Goal: Information Seeking & Learning: Learn about a topic

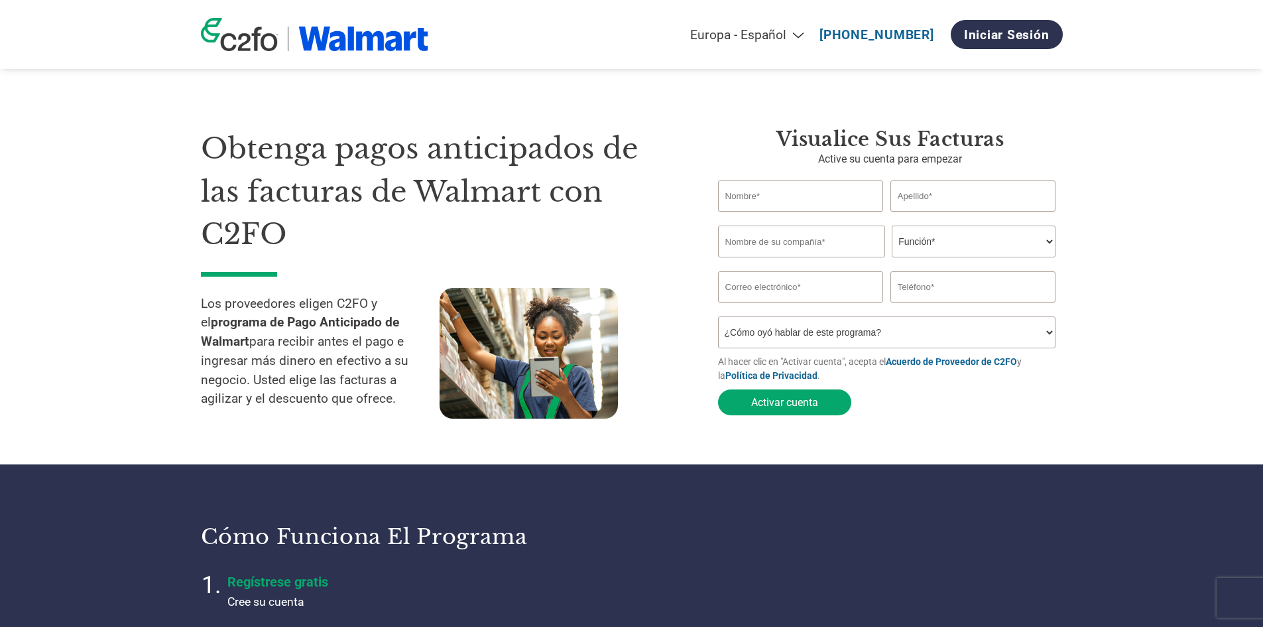
select select "es-ES"
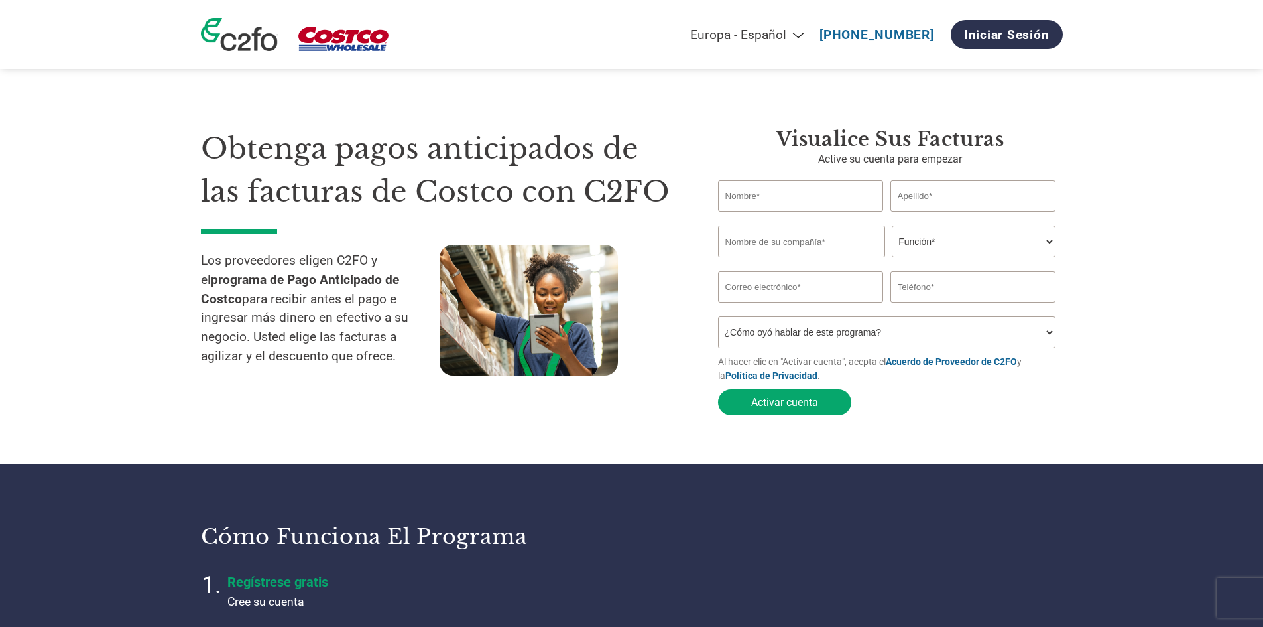
select select "es-ES"
click at [11, 168] on section "Obtenga pagos anticipados de las facturas de Costco con C2FO Los proveedores el…" at bounding box center [631, 258] width 1263 height 411
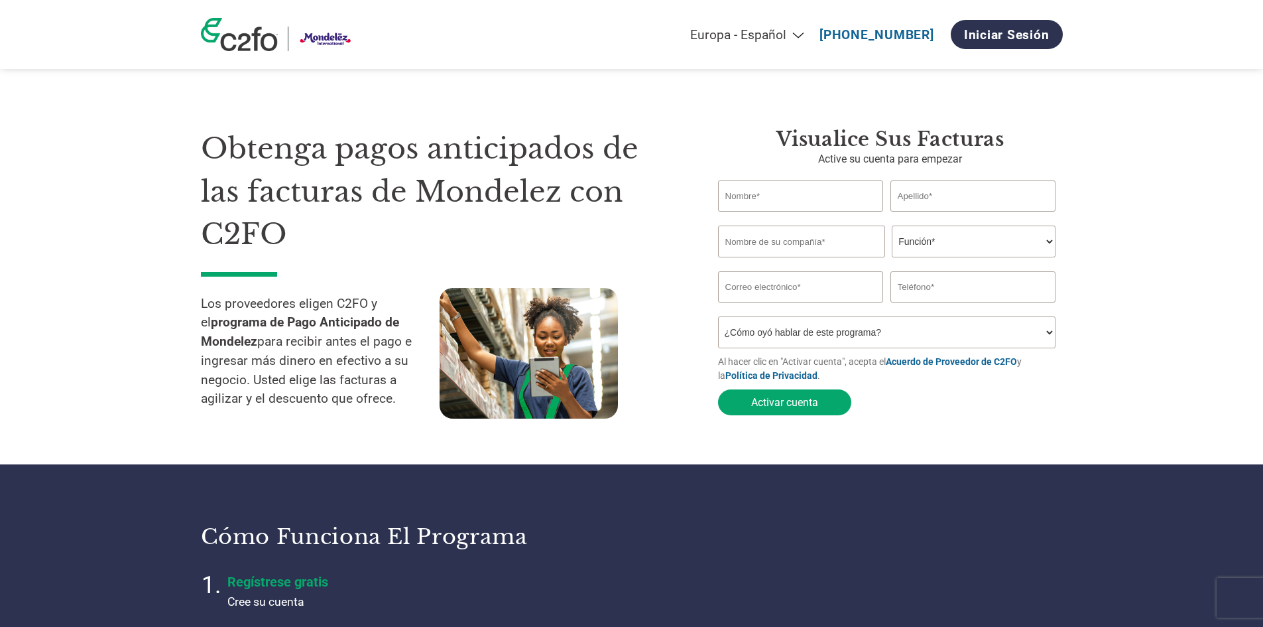
select select "es-ES"
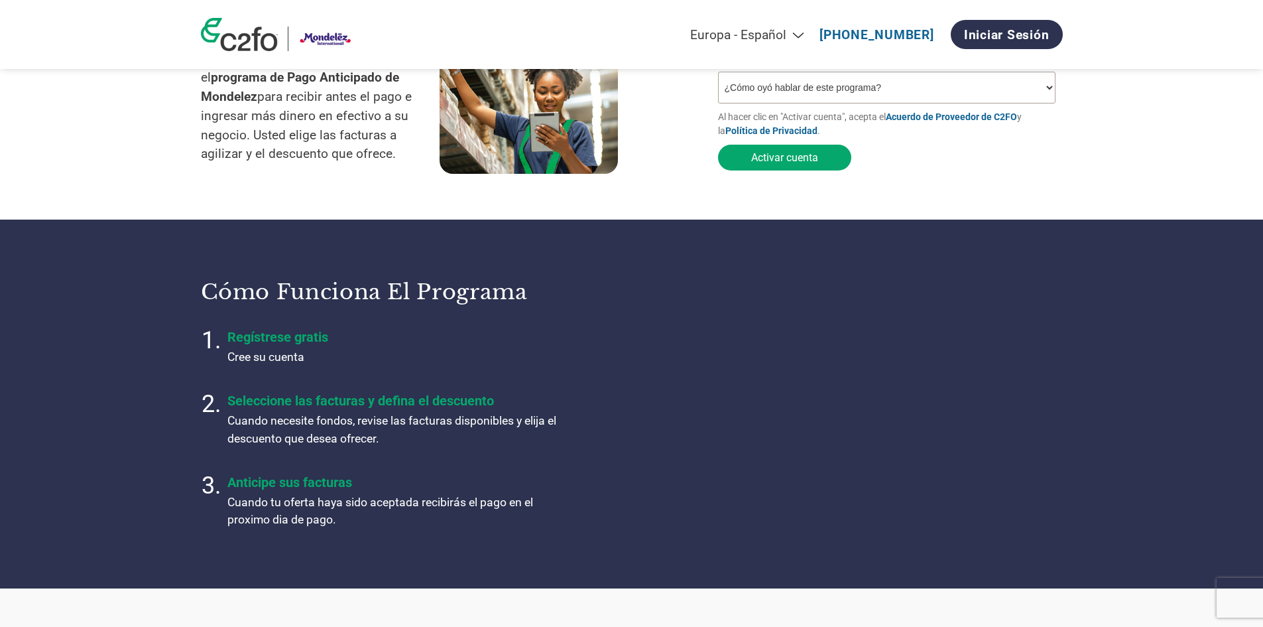
scroll to position [265, 0]
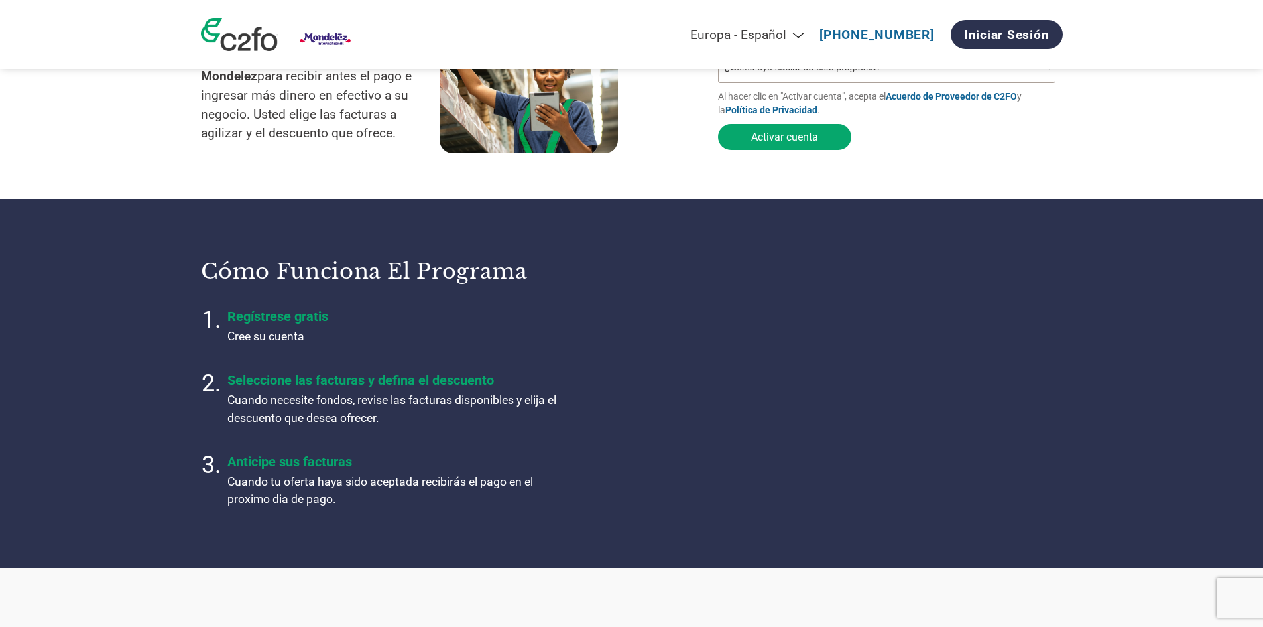
click at [1153, 363] on section "Cómo funciona el programa Regístrese gratis Cree su cuenta Seleccione las factu…" at bounding box center [631, 383] width 1263 height 368
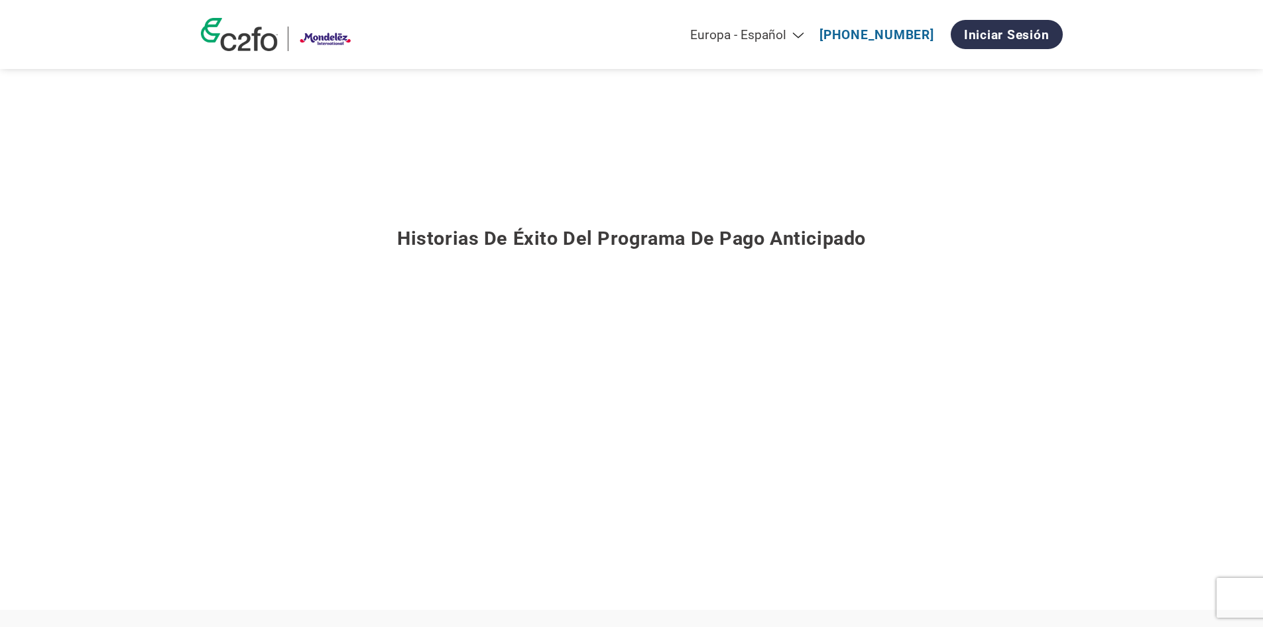
scroll to position [0, 0]
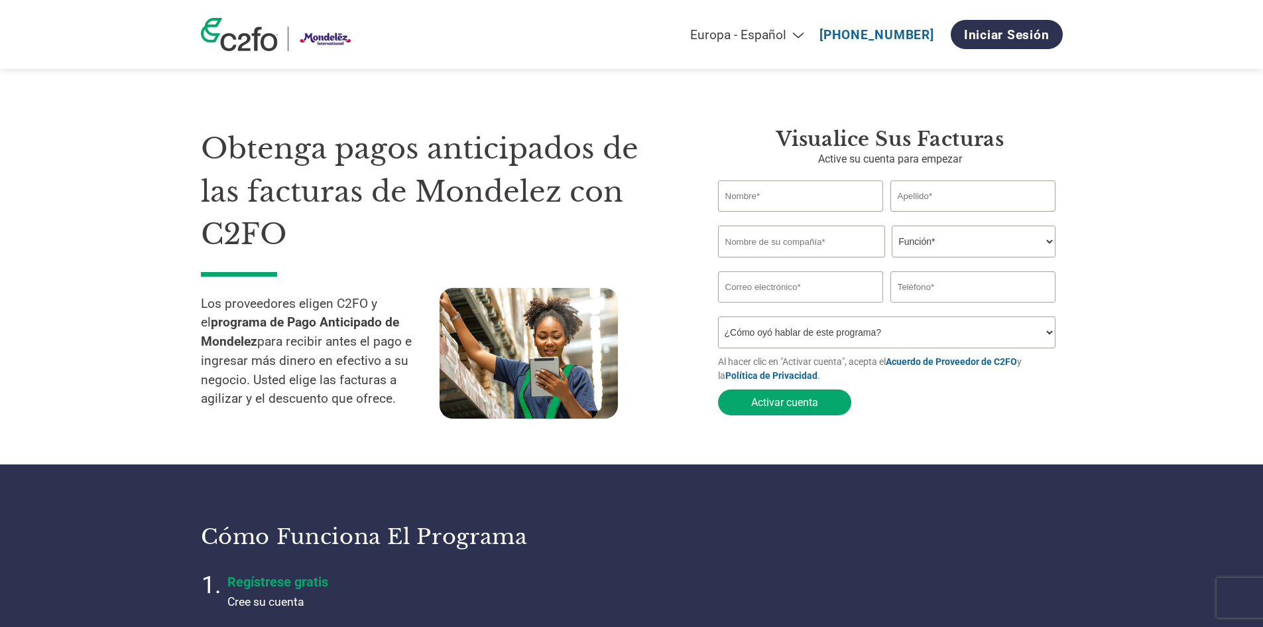
drag, startPoint x: 928, startPoint y: 507, endPoint x: 1024, endPoint y: 212, distance: 309.7
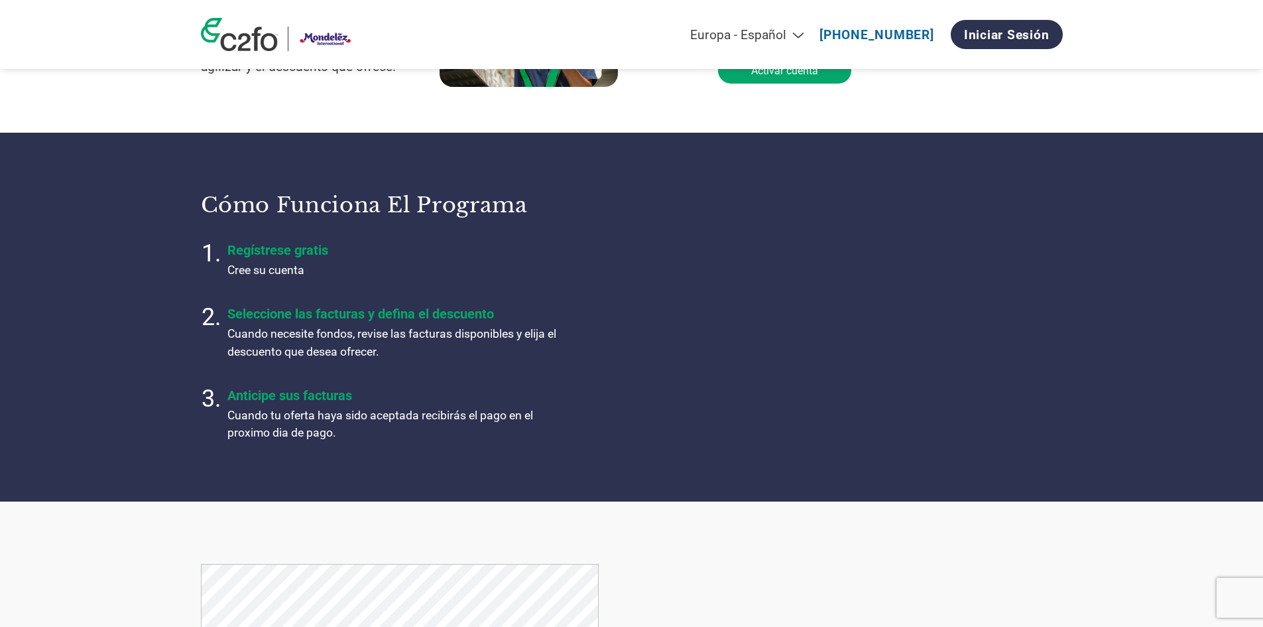
click at [1105, 332] on section "Cómo funciona el programa Regístrese gratis Cree su cuenta Seleccione las factu…" at bounding box center [631, 317] width 1263 height 368
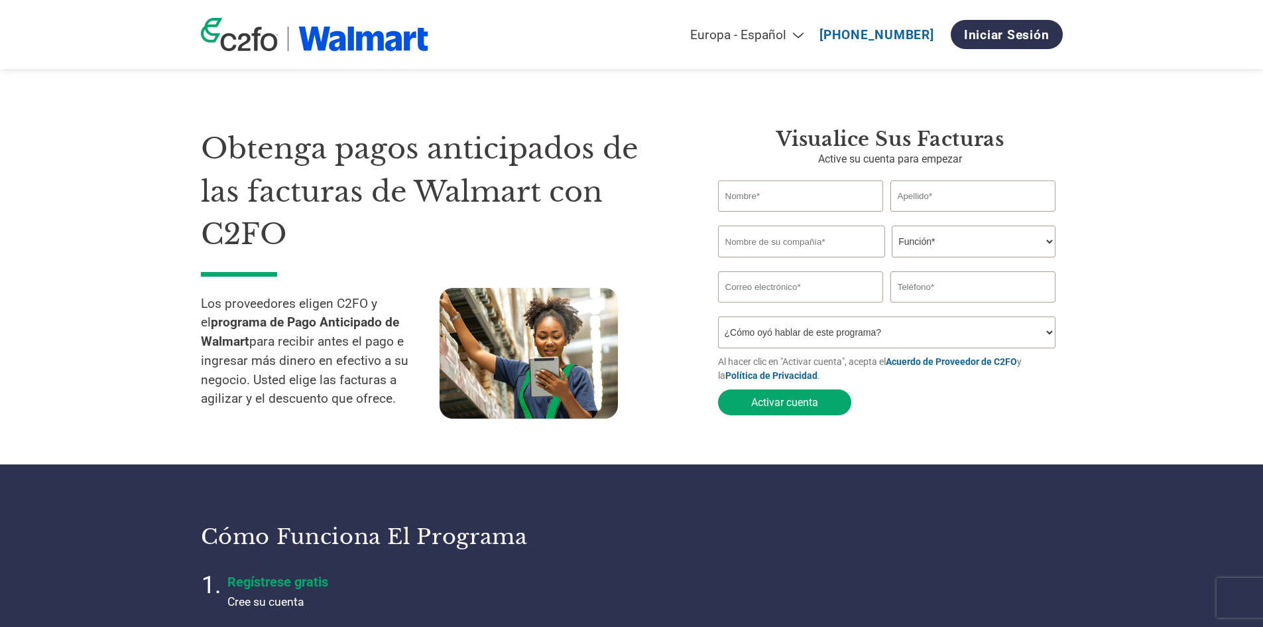
select select "es-ES"
click at [4, 192] on section "Obtenga pagos anticipados de las facturas de Walmart con C2FO Los proveedores e…" at bounding box center [631, 258] width 1263 height 411
click at [166, 153] on section "Obtenga pagos anticipados de las facturas de Walmart con C2FO Los proveedores e…" at bounding box center [631, 258] width 1263 height 411
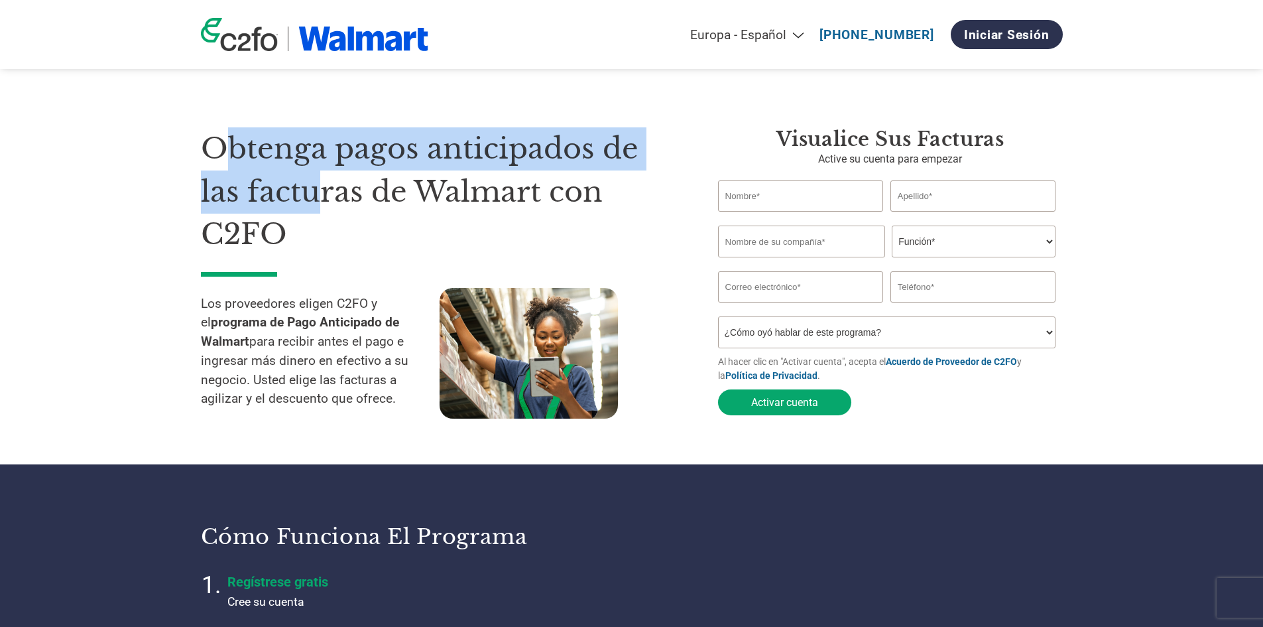
drag, startPoint x: 240, startPoint y: 133, endPoint x: 310, endPoint y: 202, distance: 98.0
click at [310, 202] on h1 "Obtenga pagos anticipados de las facturas de Walmart con C2FO" at bounding box center [439, 191] width 477 height 129
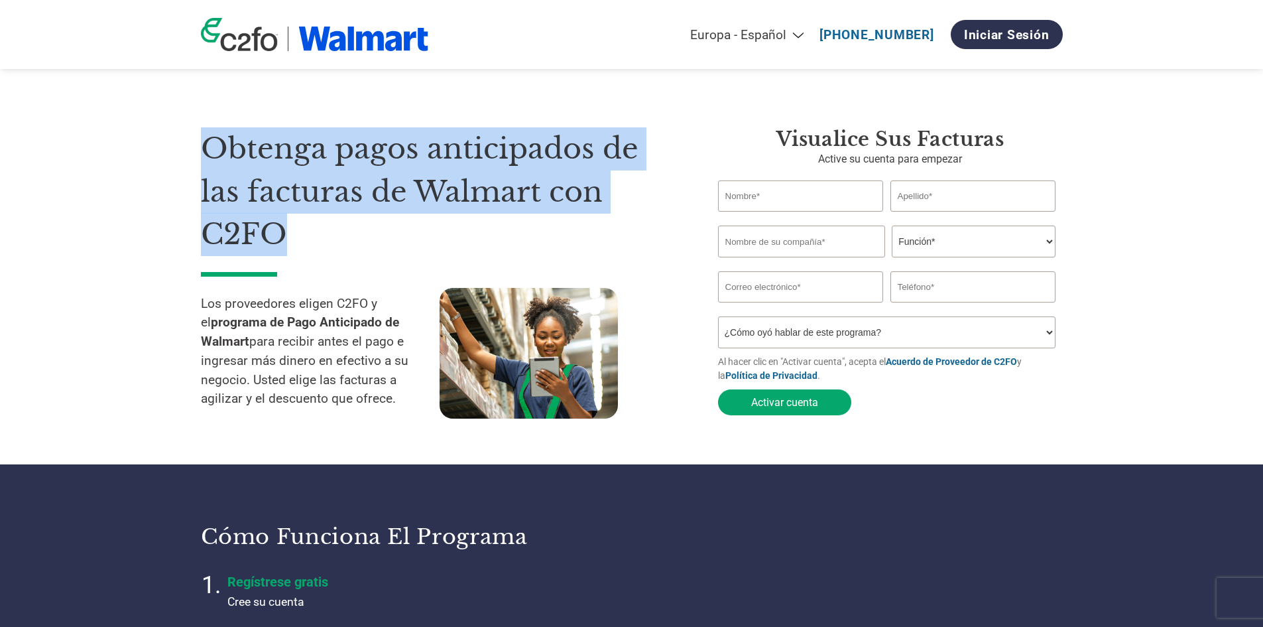
drag, startPoint x: 297, startPoint y: 225, endPoint x: 211, endPoint y: 156, distance: 110.0
click at [211, 156] on h1 "Obtenga pagos anticipados de las facturas de Walmart con C2FO" at bounding box center [439, 191] width 477 height 129
copy h1 "Obtenga pagos anticipados de las facturas de Walmart con C2FO"
click at [183, 180] on section "Obtenga pagos anticipados de las facturas de Walmart con C2FO Los proveedores e…" at bounding box center [631, 258] width 1263 height 411
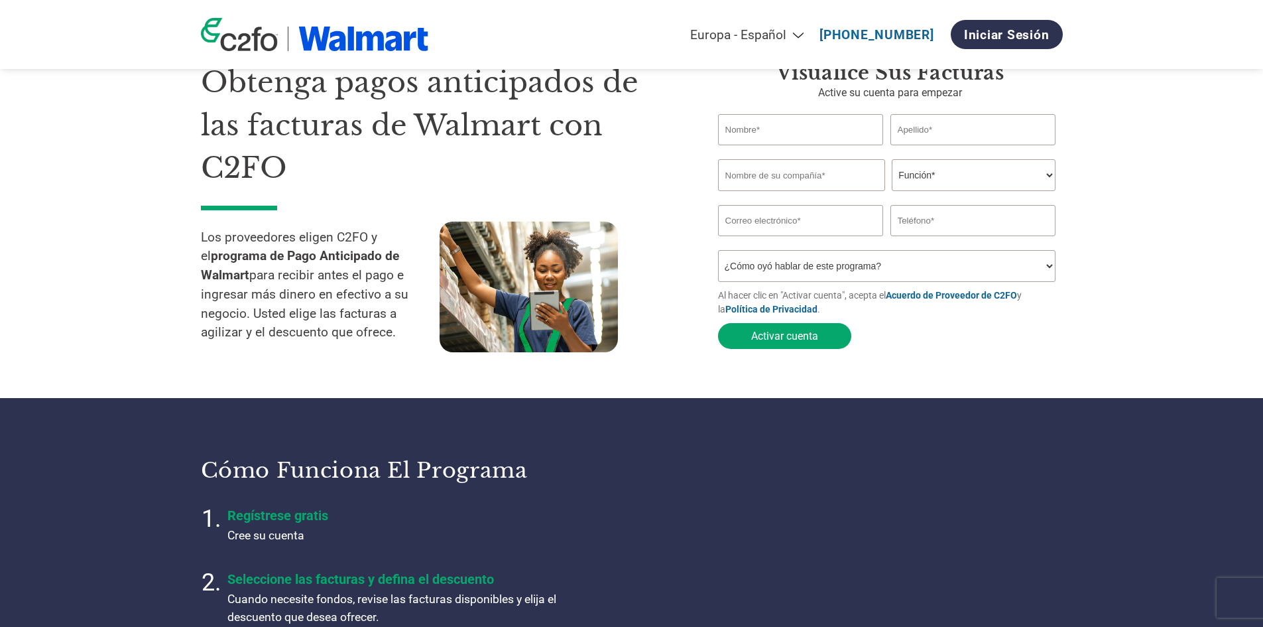
click at [794, 127] on input "text" at bounding box center [801, 129] width 166 height 31
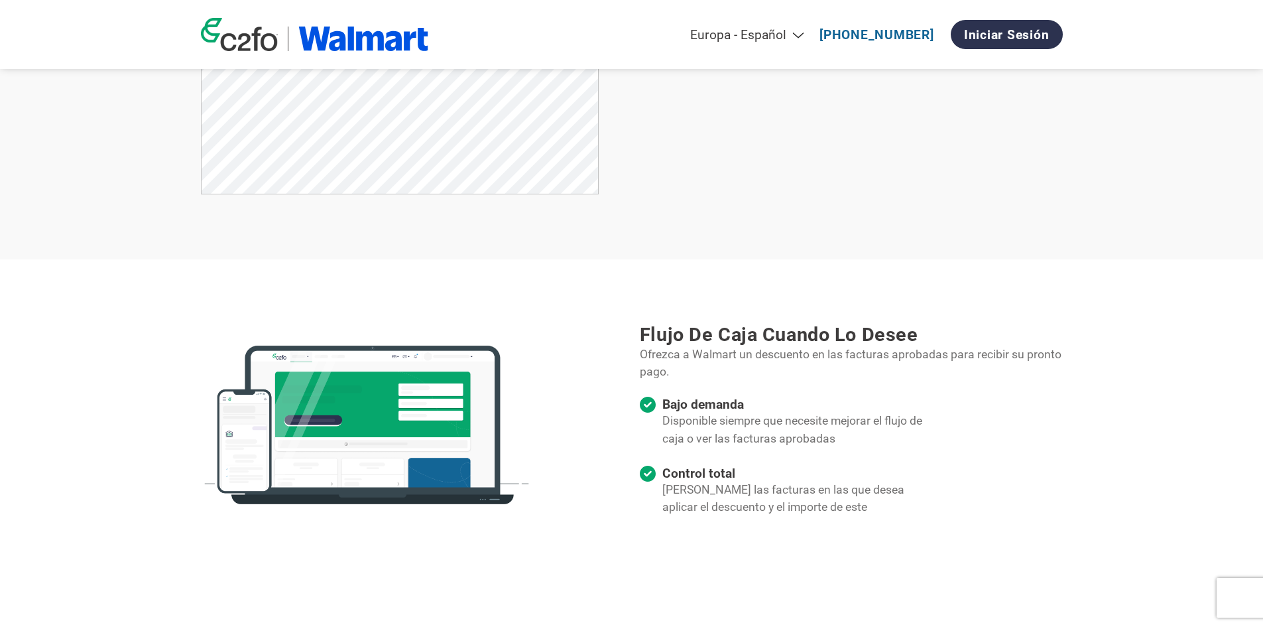
scroll to position [747, 0]
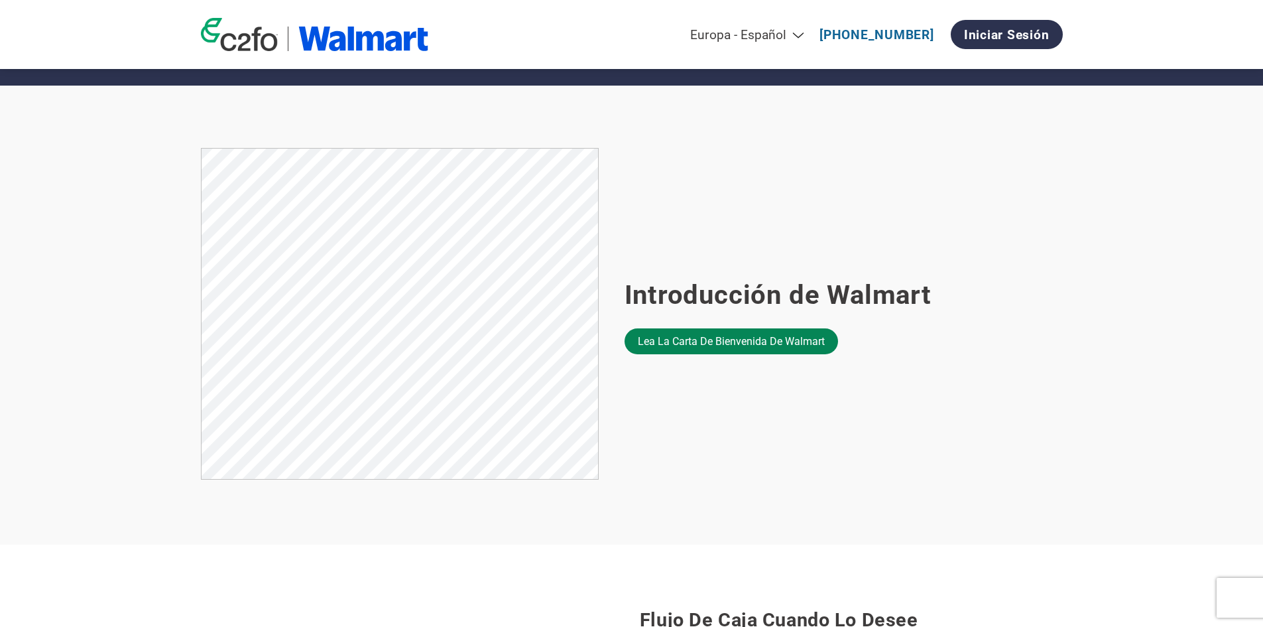
click at [749, 340] on link "Lea la carta de bienvenida de Walmart" at bounding box center [732, 341] width 214 height 26
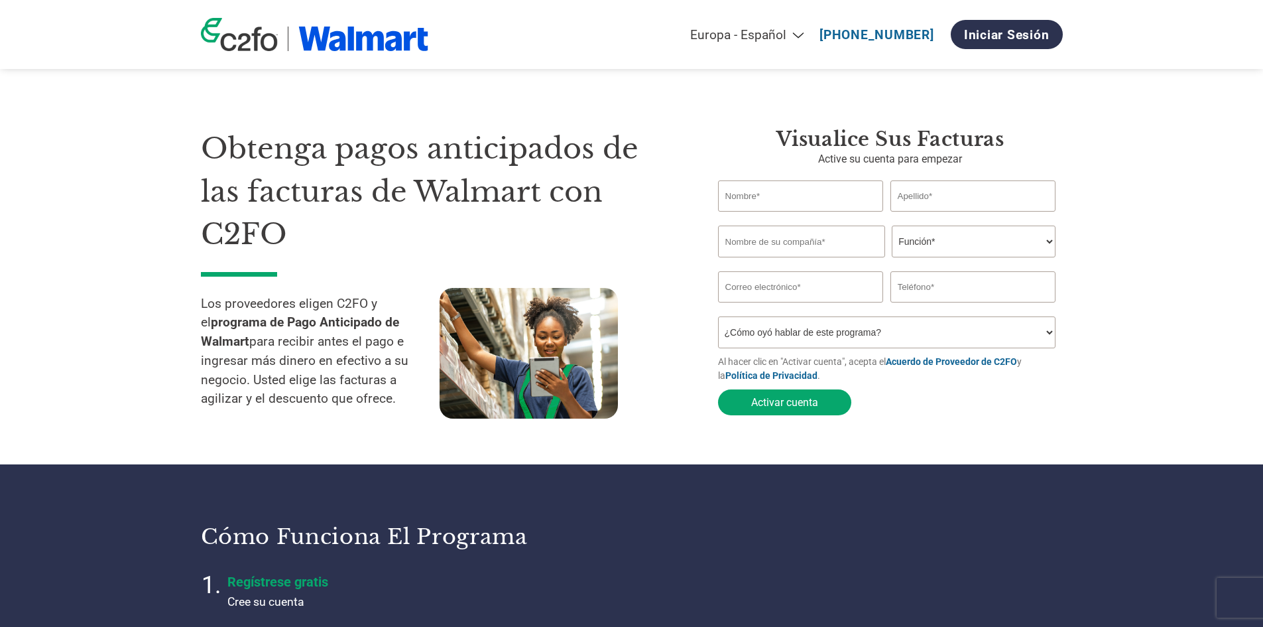
select select "es-ES"
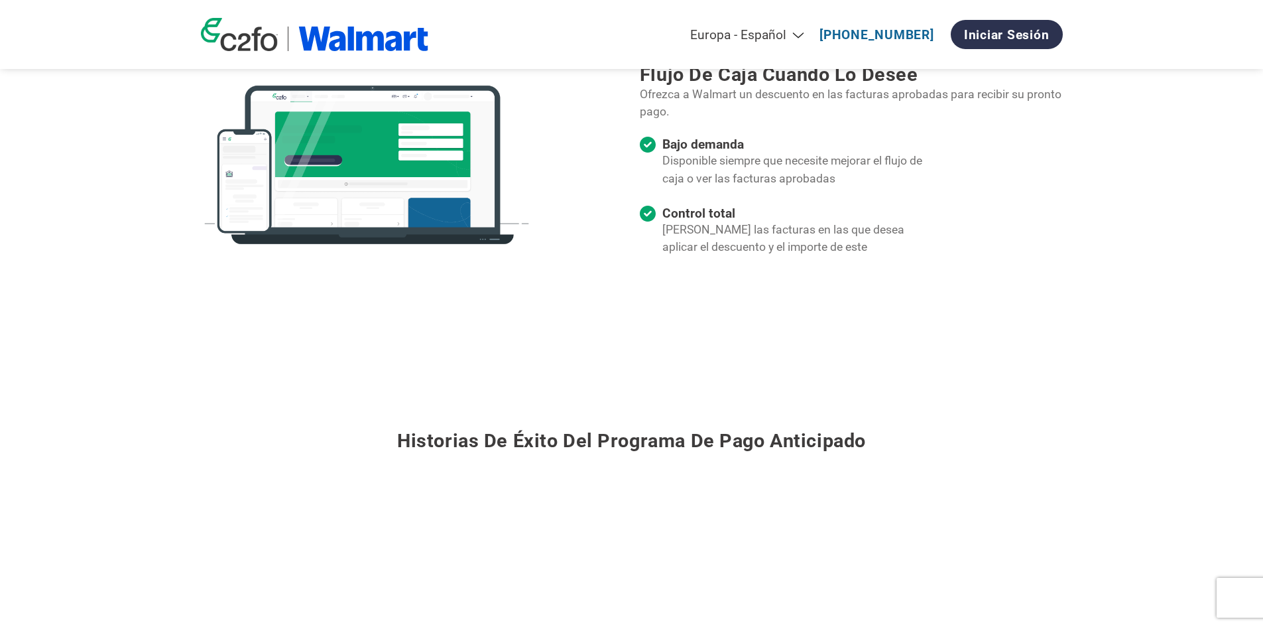
drag, startPoint x: 365, startPoint y: 467, endPoint x: 385, endPoint y: 355, distance: 113.2
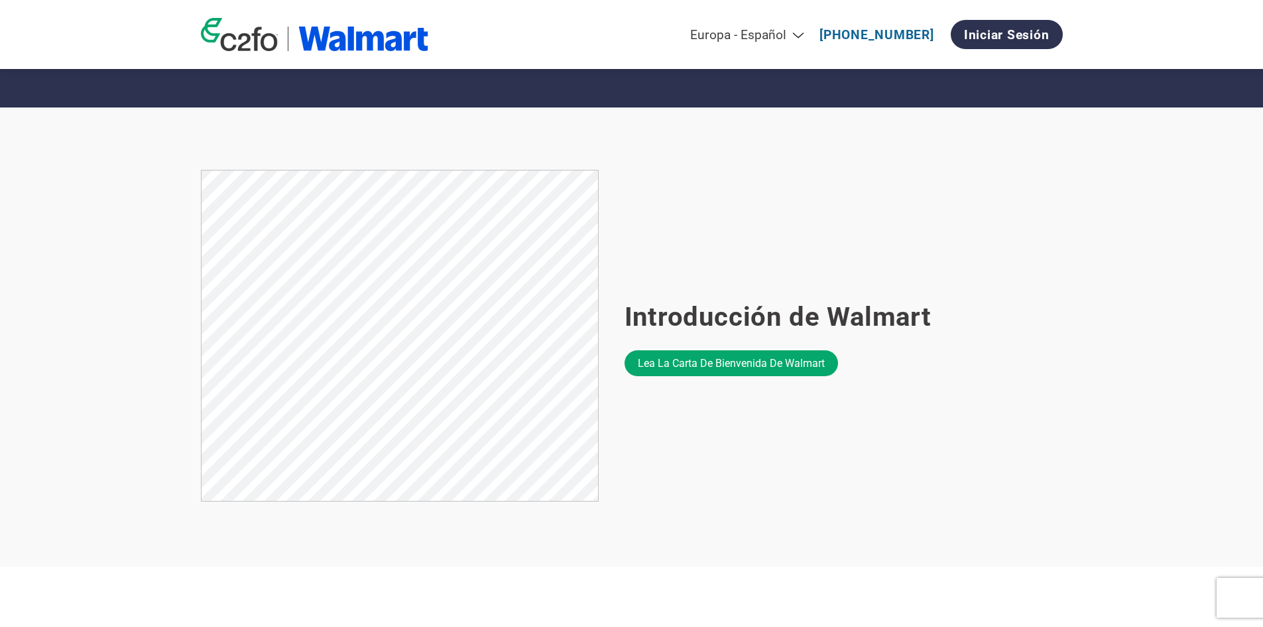
scroll to position [725, 0]
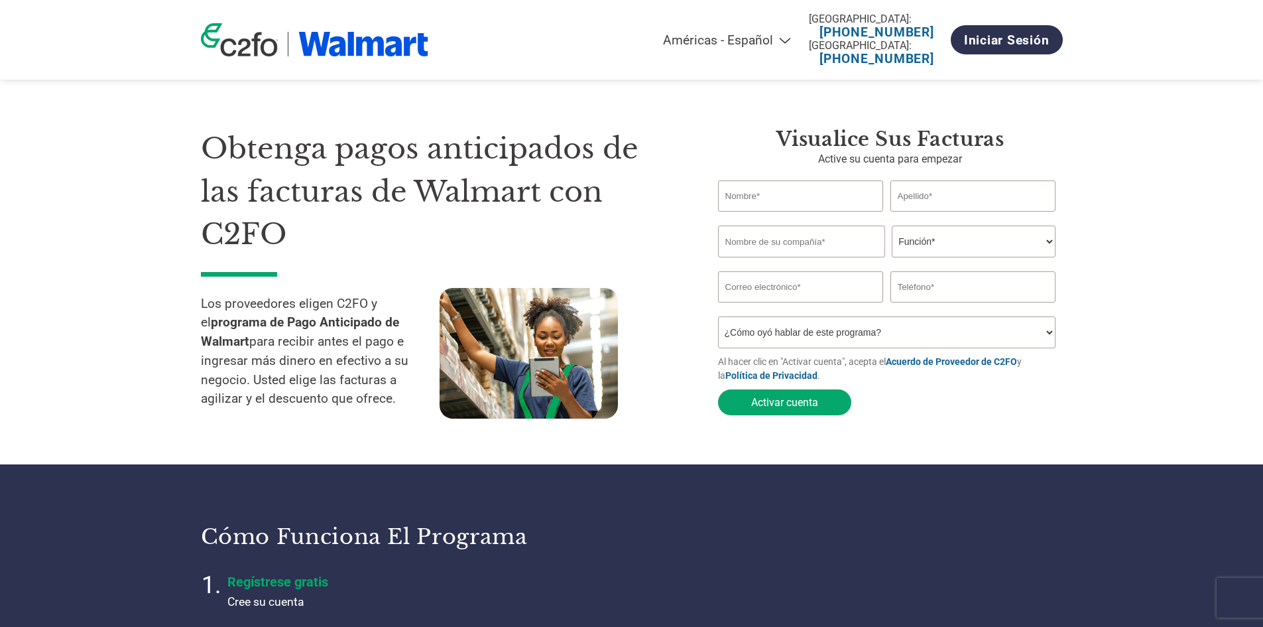
select select "es-MX"
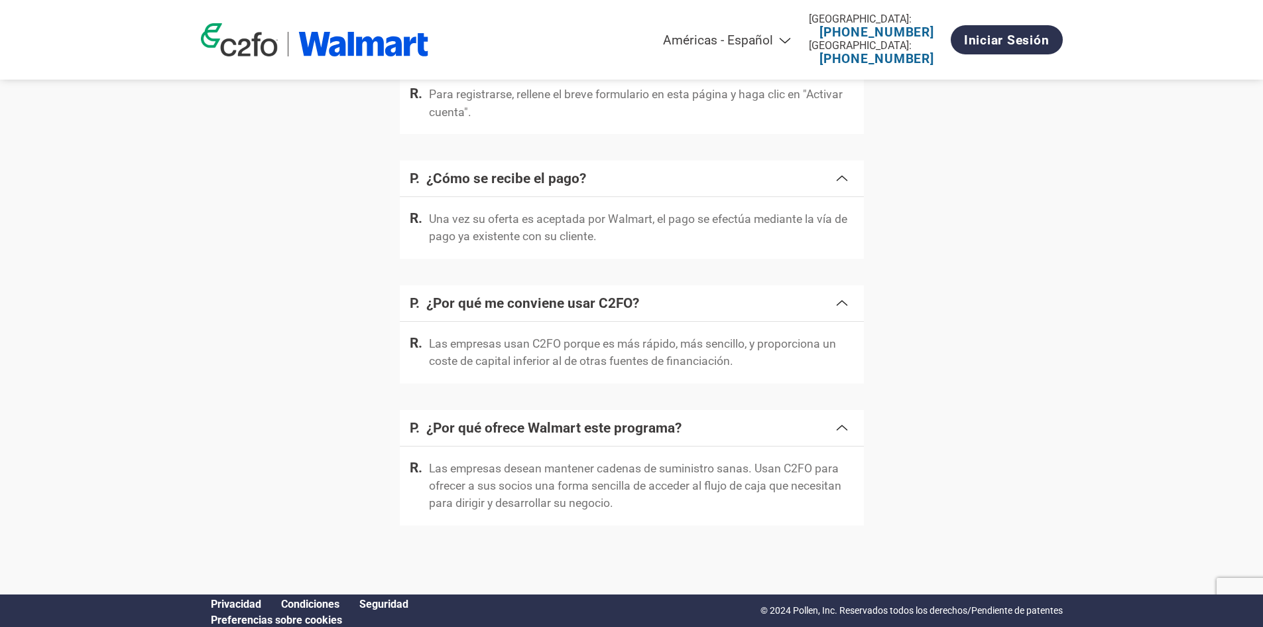
scroll to position [2206, 0]
